Goal: Find specific page/section: Find specific page/section

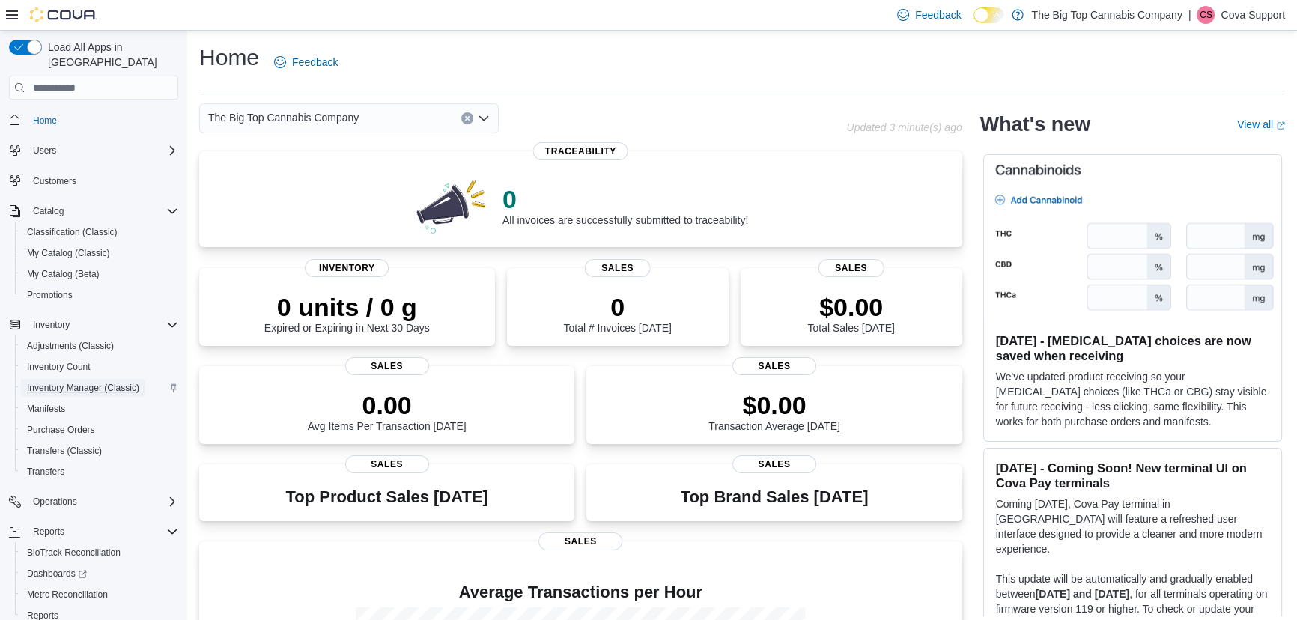
click at [73, 379] on span "Inventory Manager (Classic)" at bounding box center [83, 388] width 112 height 18
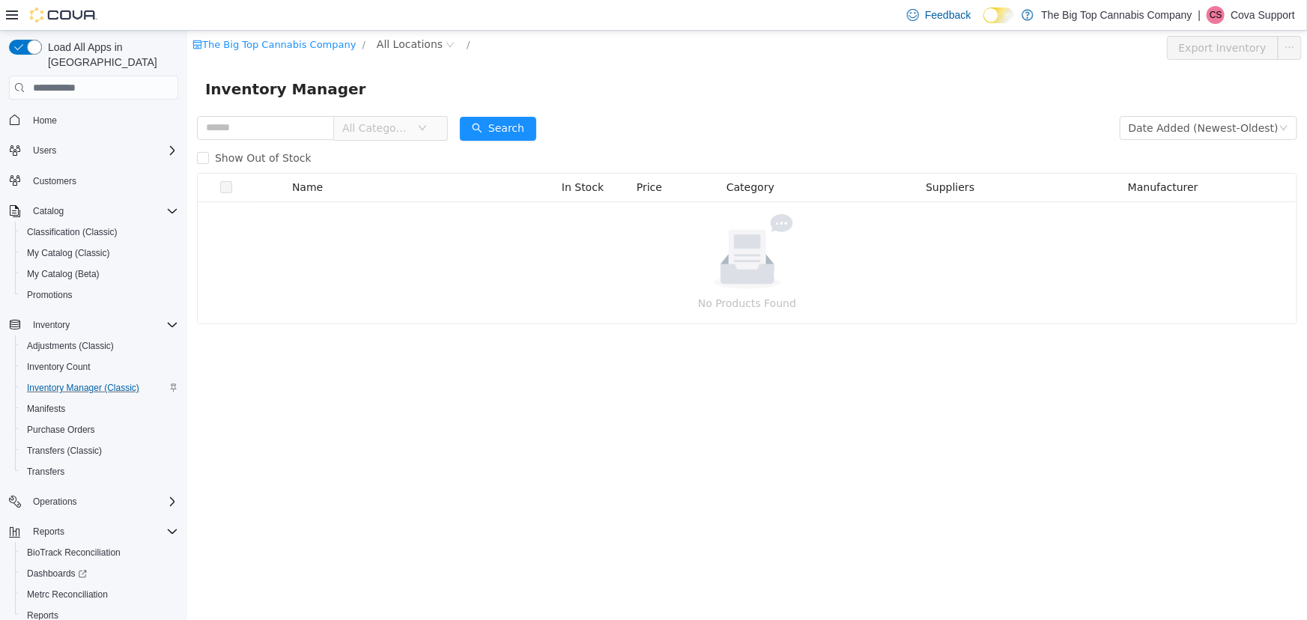
drag, startPoint x: 1230, startPoint y: 15, endPoint x: 1229, endPoint y: 23, distance: 8.3
click at [1231, 15] on div "| [PERSON_NAME] Support" at bounding box center [1246, 15] width 97 height 18
click at [1207, 136] on button "Sign Out" at bounding box center [1220, 145] width 138 height 24
